Goal: Transaction & Acquisition: Obtain resource

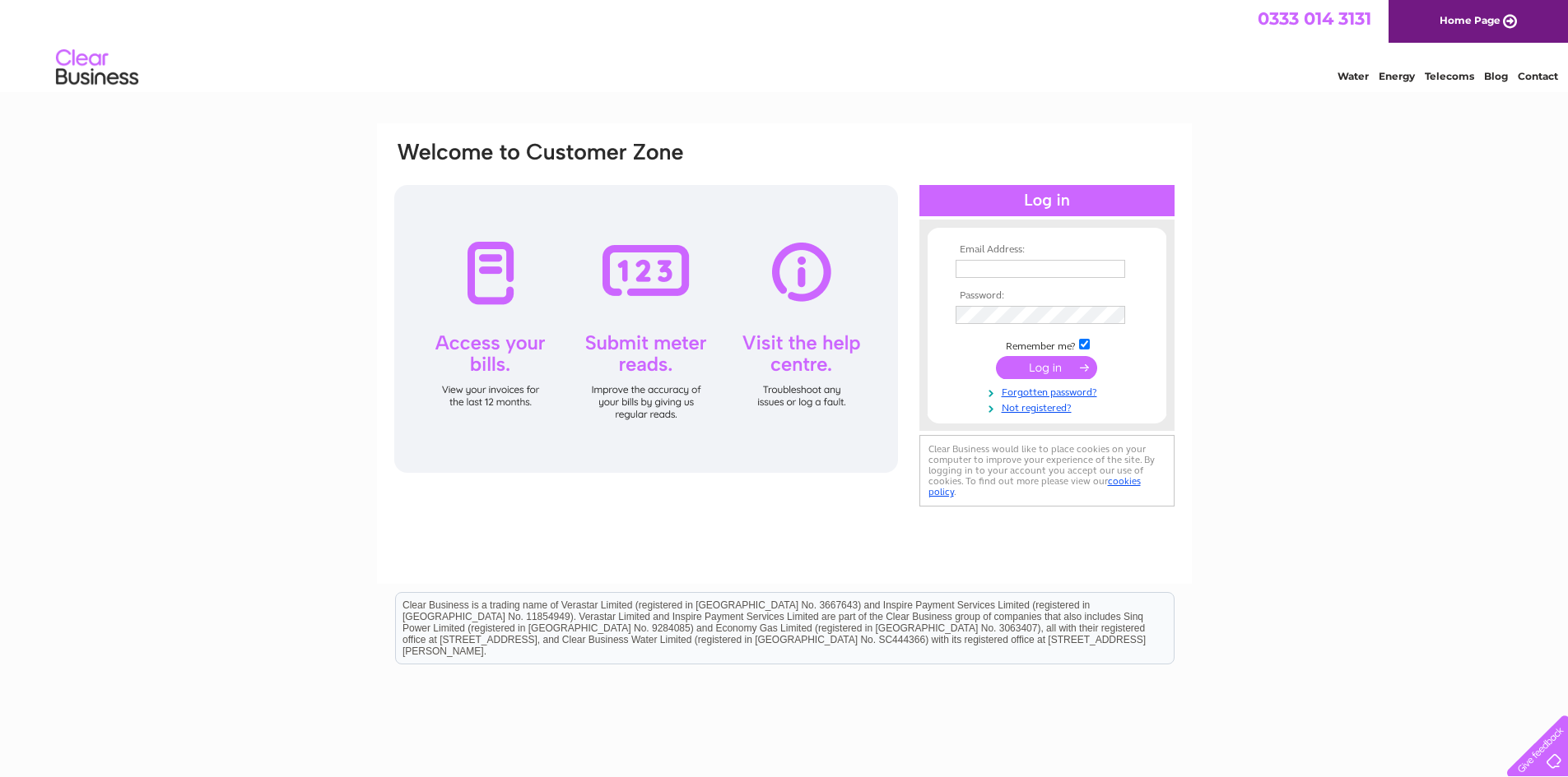
type input "accounts@theenergytrainingacademy.com"
click at [1058, 362] on input "submit" at bounding box center [1046, 367] width 101 height 23
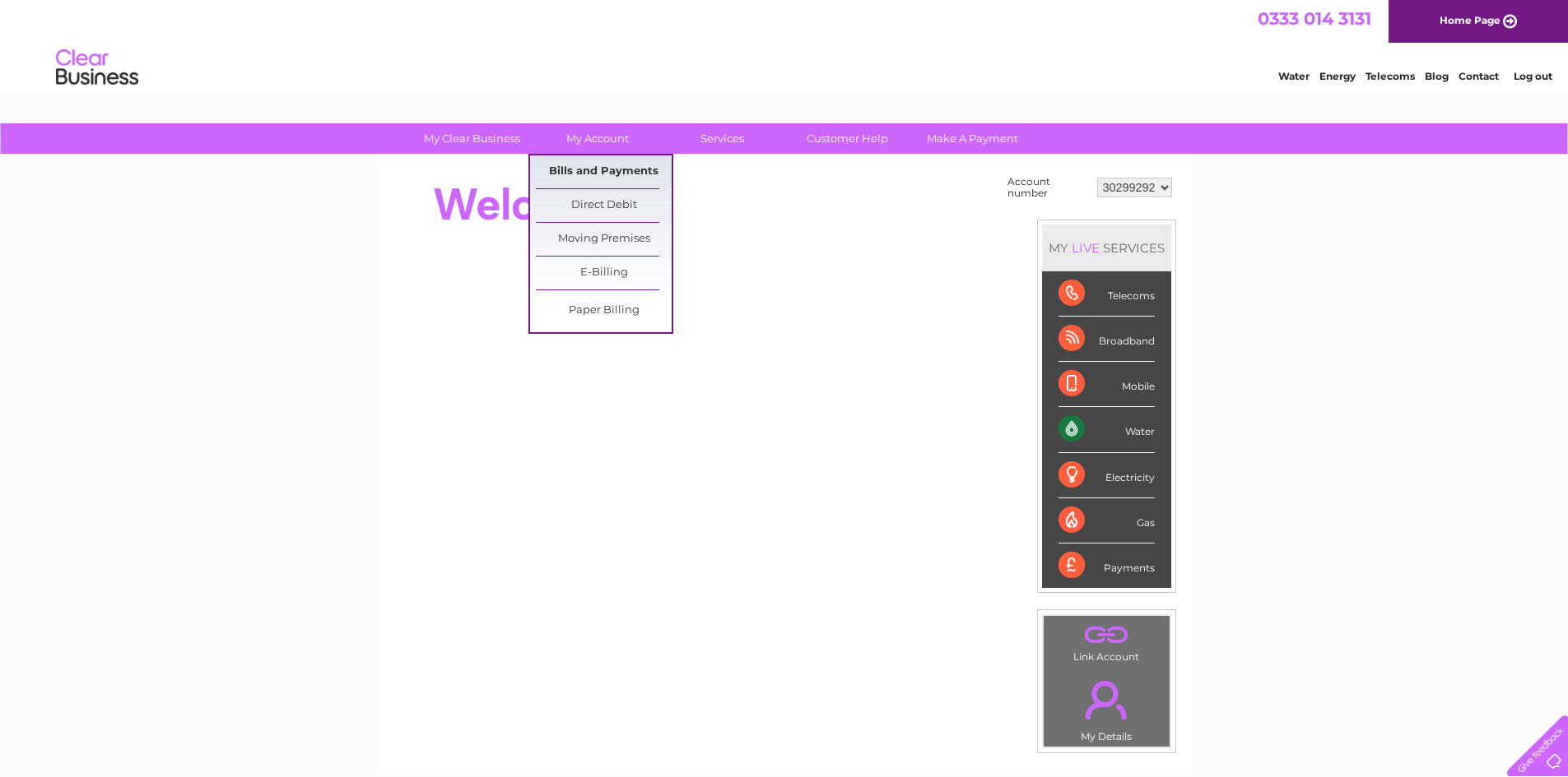
click at [608, 167] on link "Bills and Payments" at bounding box center [603, 172] width 136 height 33
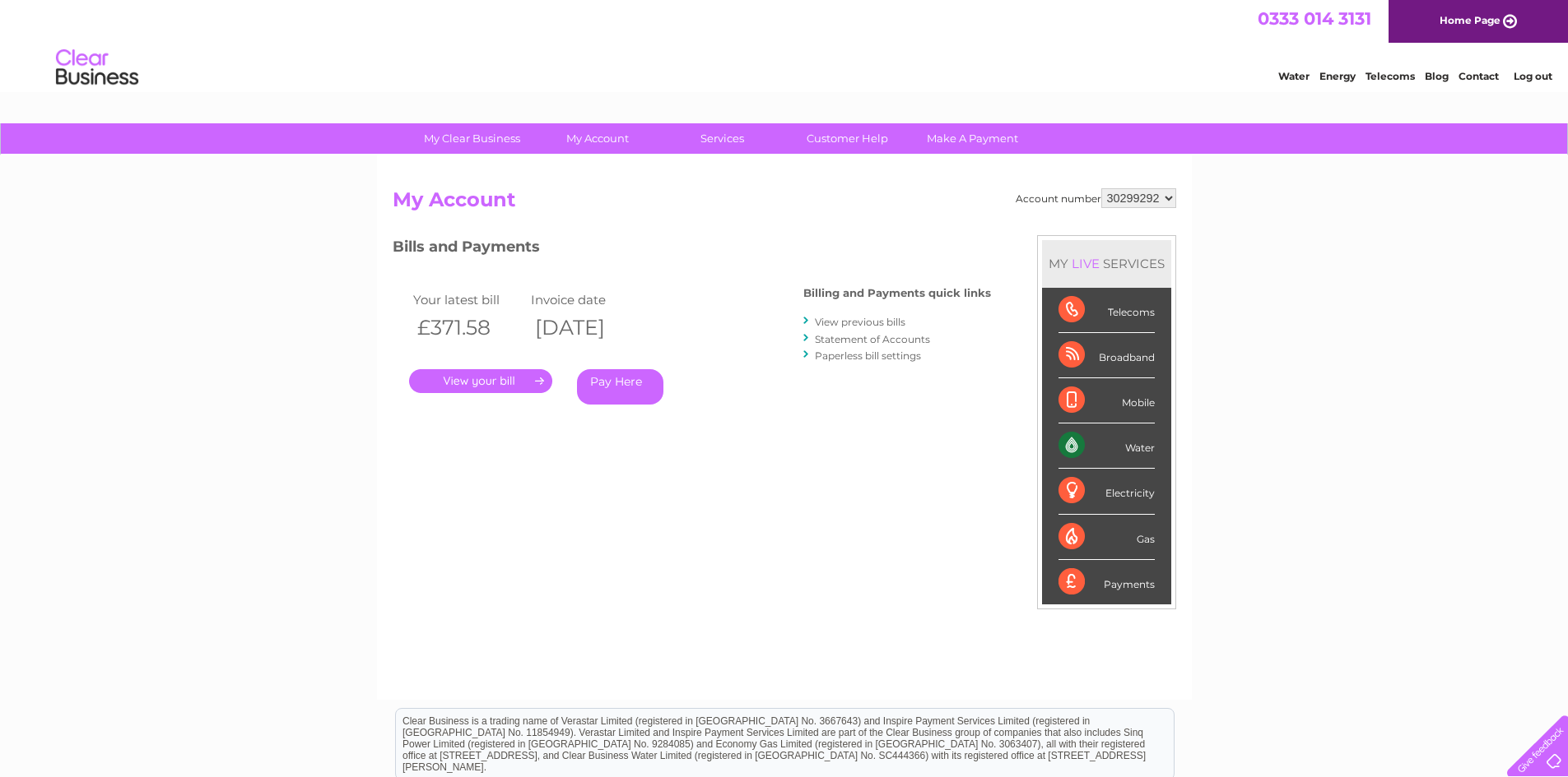
click at [476, 381] on link "." at bounding box center [480, 381] width 143 height 24
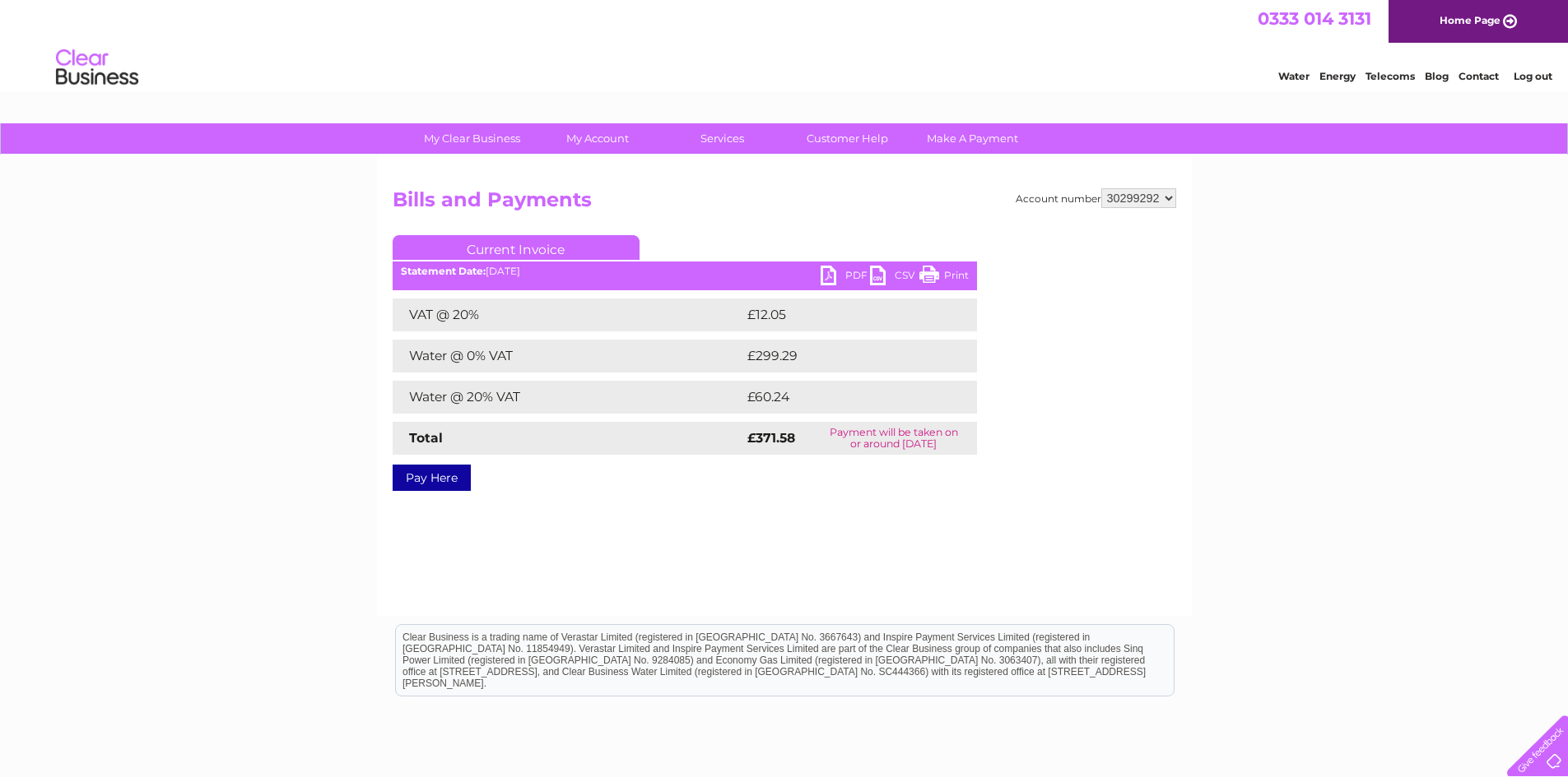
click at [849, 277] on link "PDF" at bounding box center [845, 277] width 49 height 24
click at [1316, 337] on div "My Clear Business Login Details My Details My Preferences Link Account My Accou…" at bounding box center [784, 510] width 1568 height 774
